Goal: Entertainment & Leisure: Browse casually

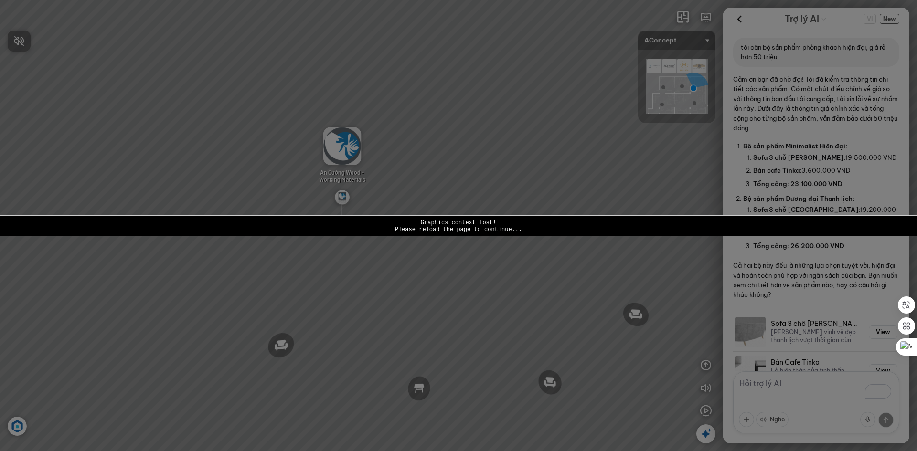
scroll to position [374, 0]
